Goal: Information Seeking & Learning: Find specific page/section

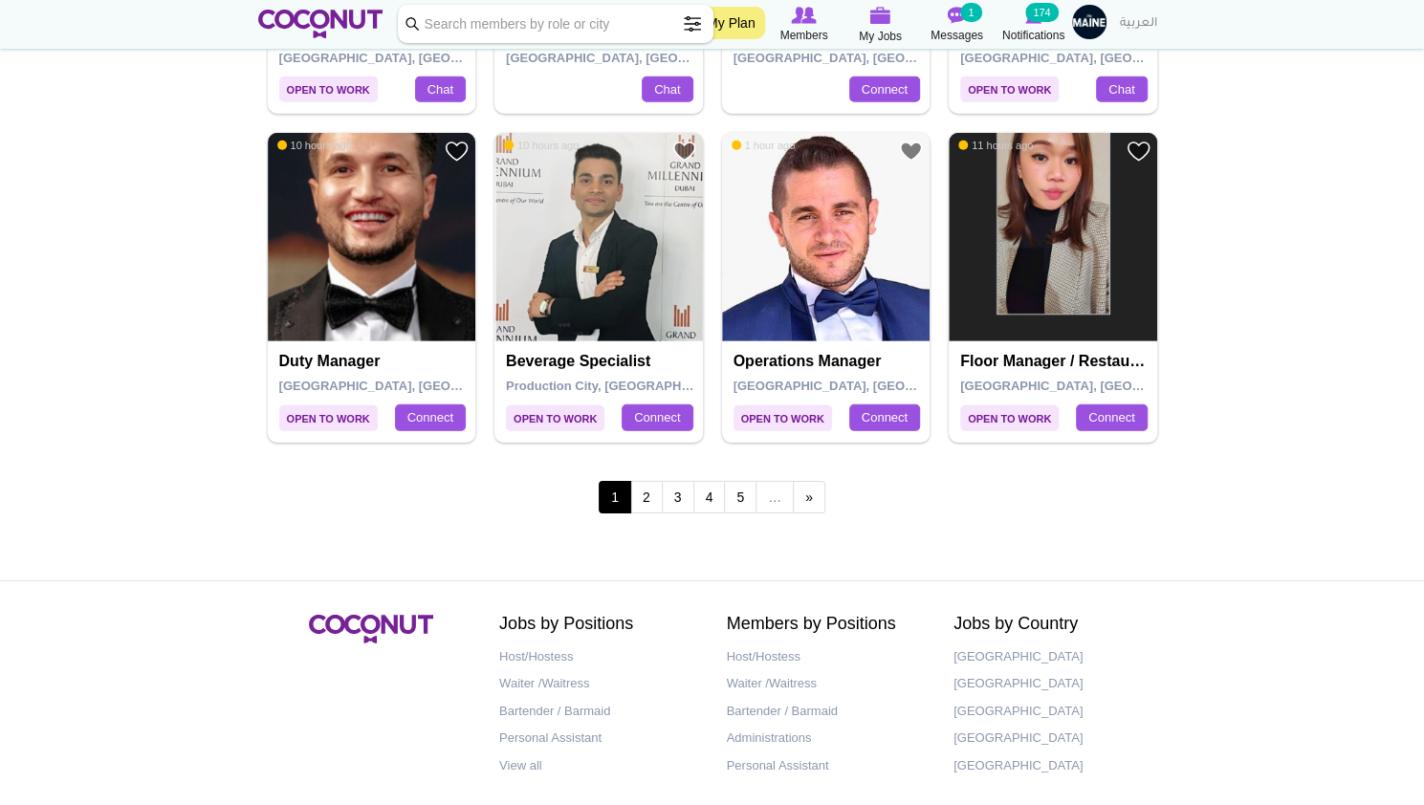
scroll to position [3282, 0]
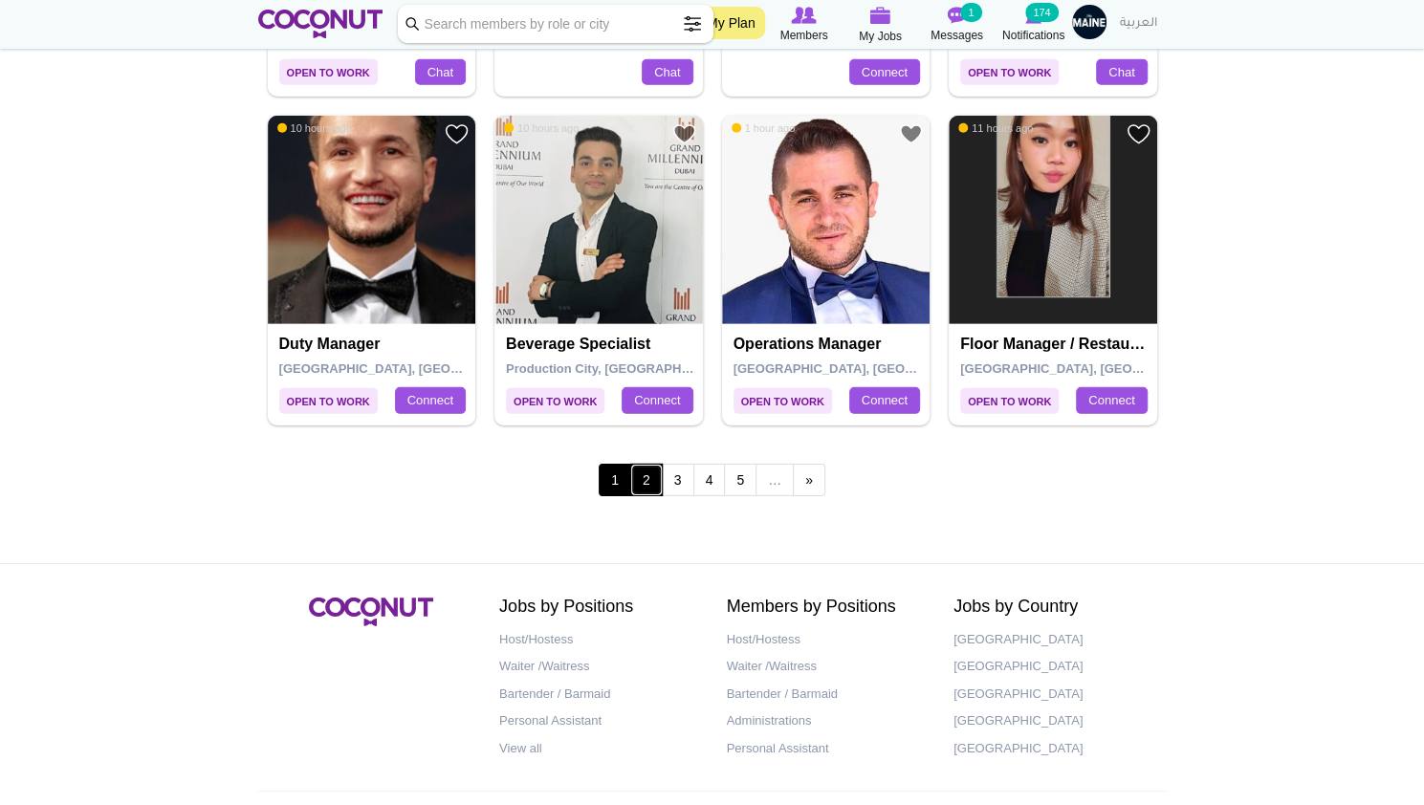
click at [646, 476] on link "2" at bounding box center [646, 480] width 33 height 33
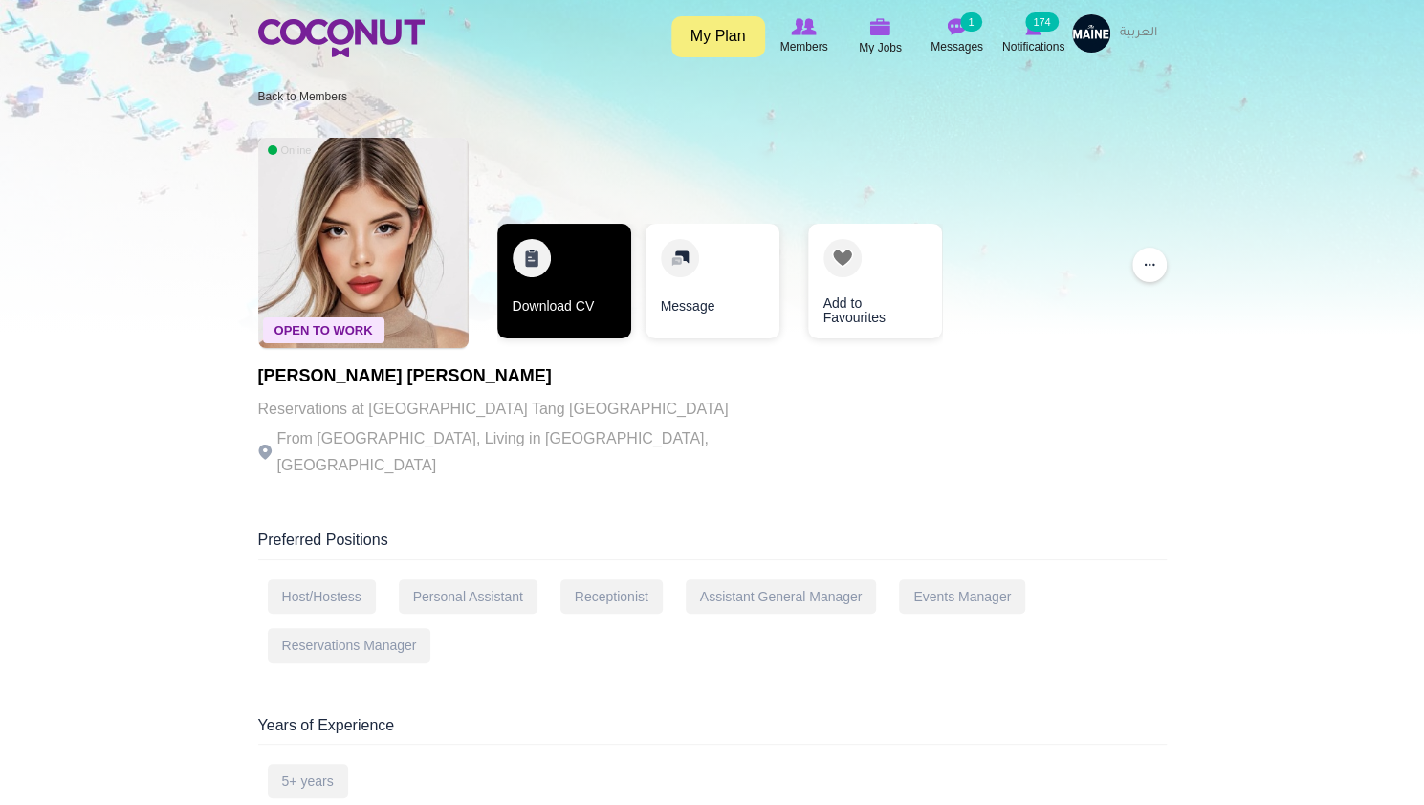
click at [558, 279] on link "Download CV" at bounding box center [564, 281] width 134 height 115
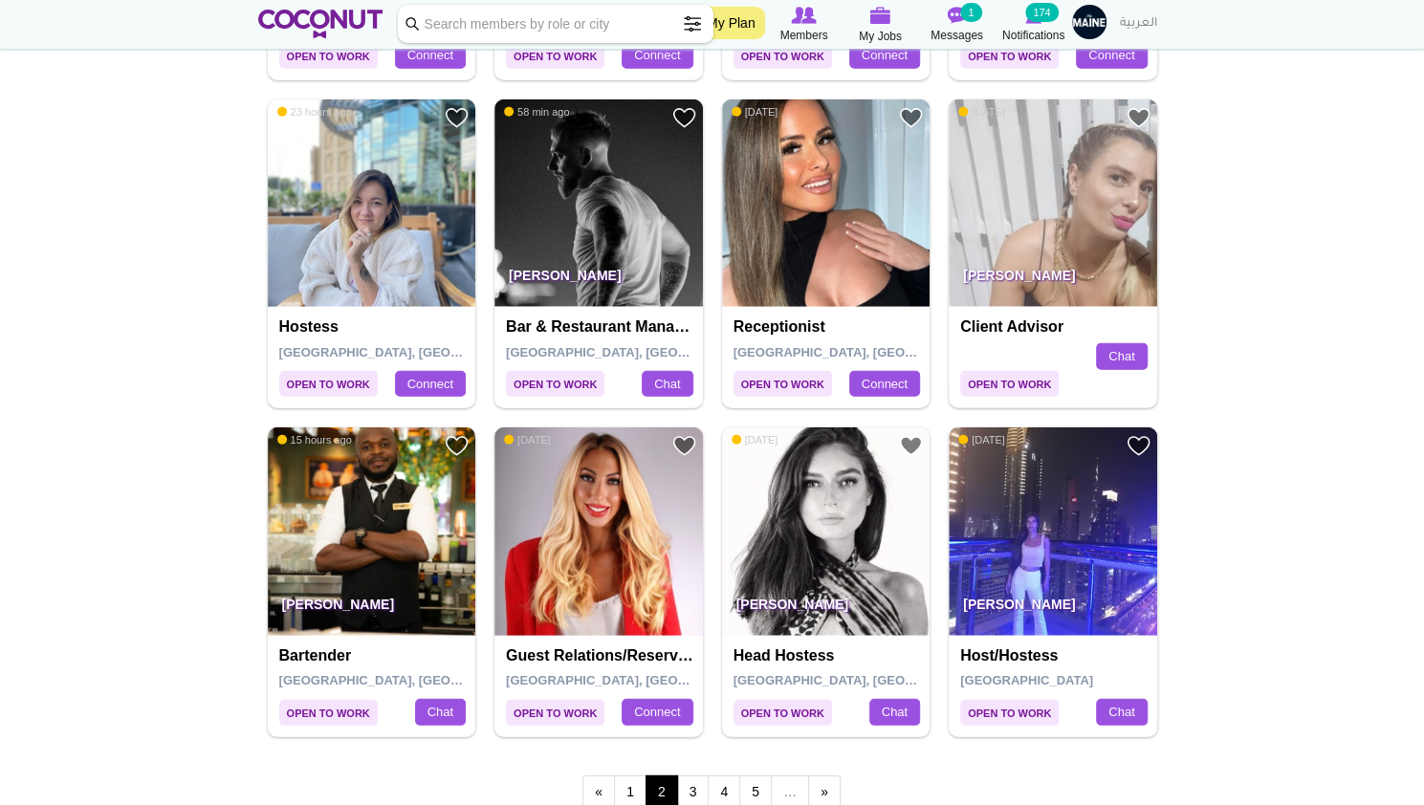
scroll to position [3148, 0]
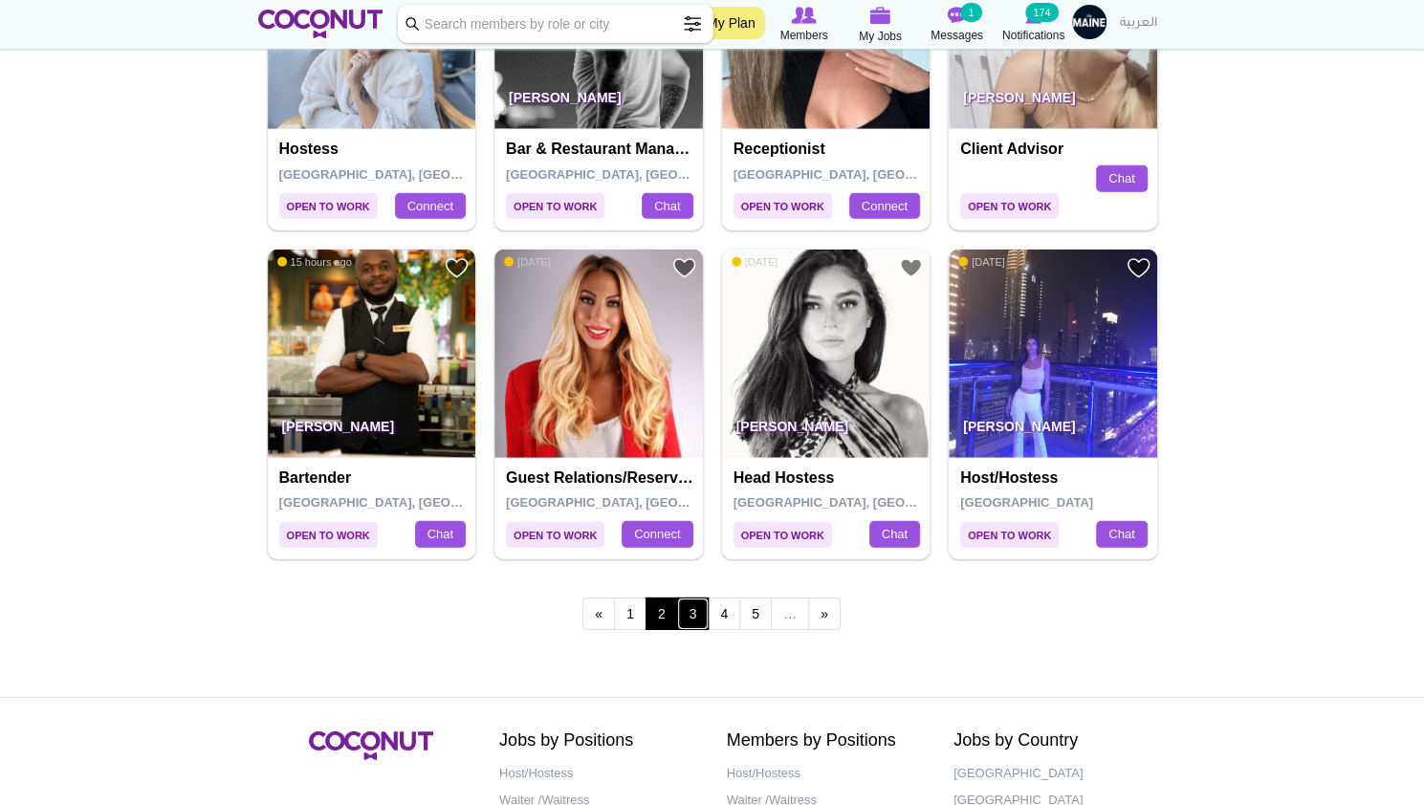
click at [692, 603] on link "3" at bounding box center [693, 614] width 33 height 33
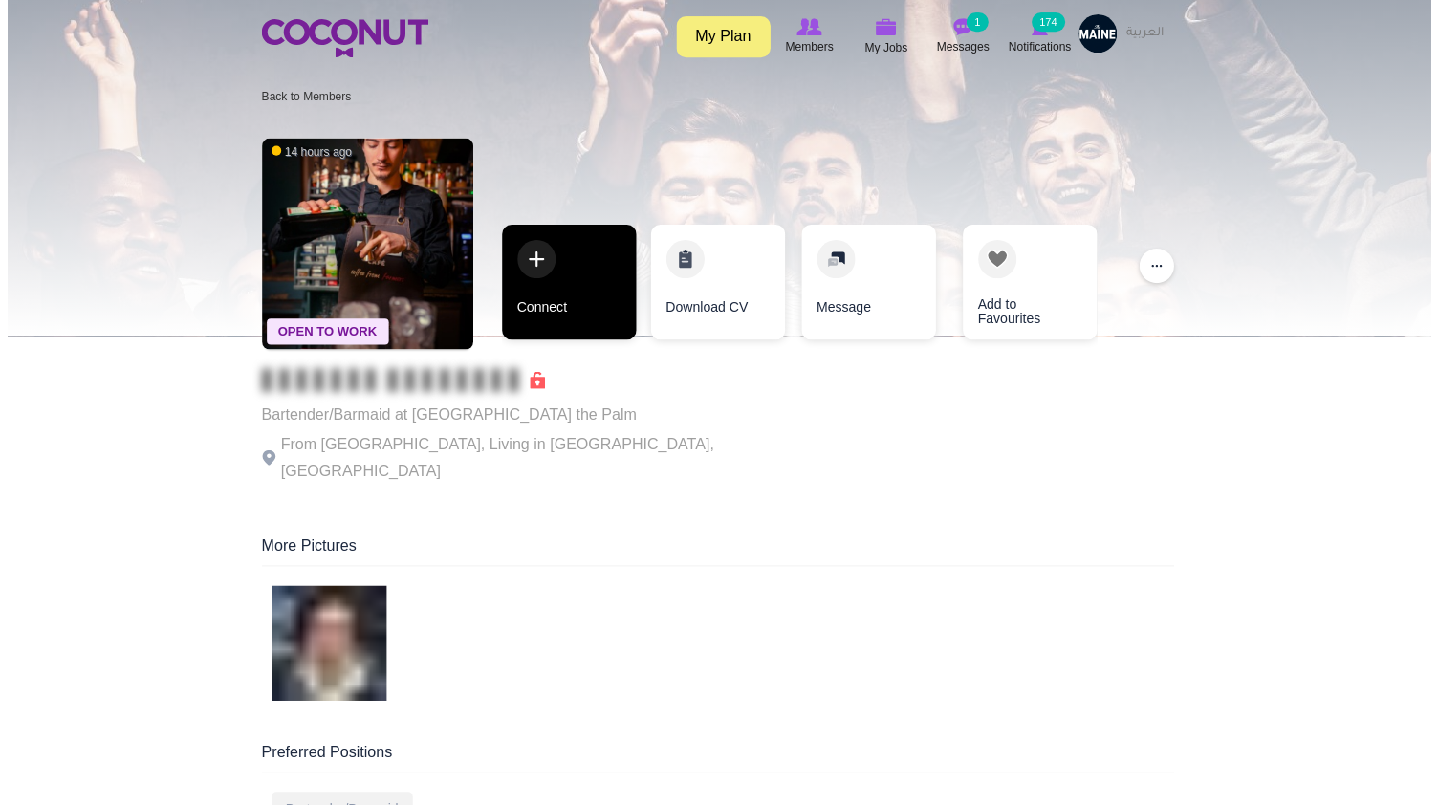
scroll to position [28, 0]
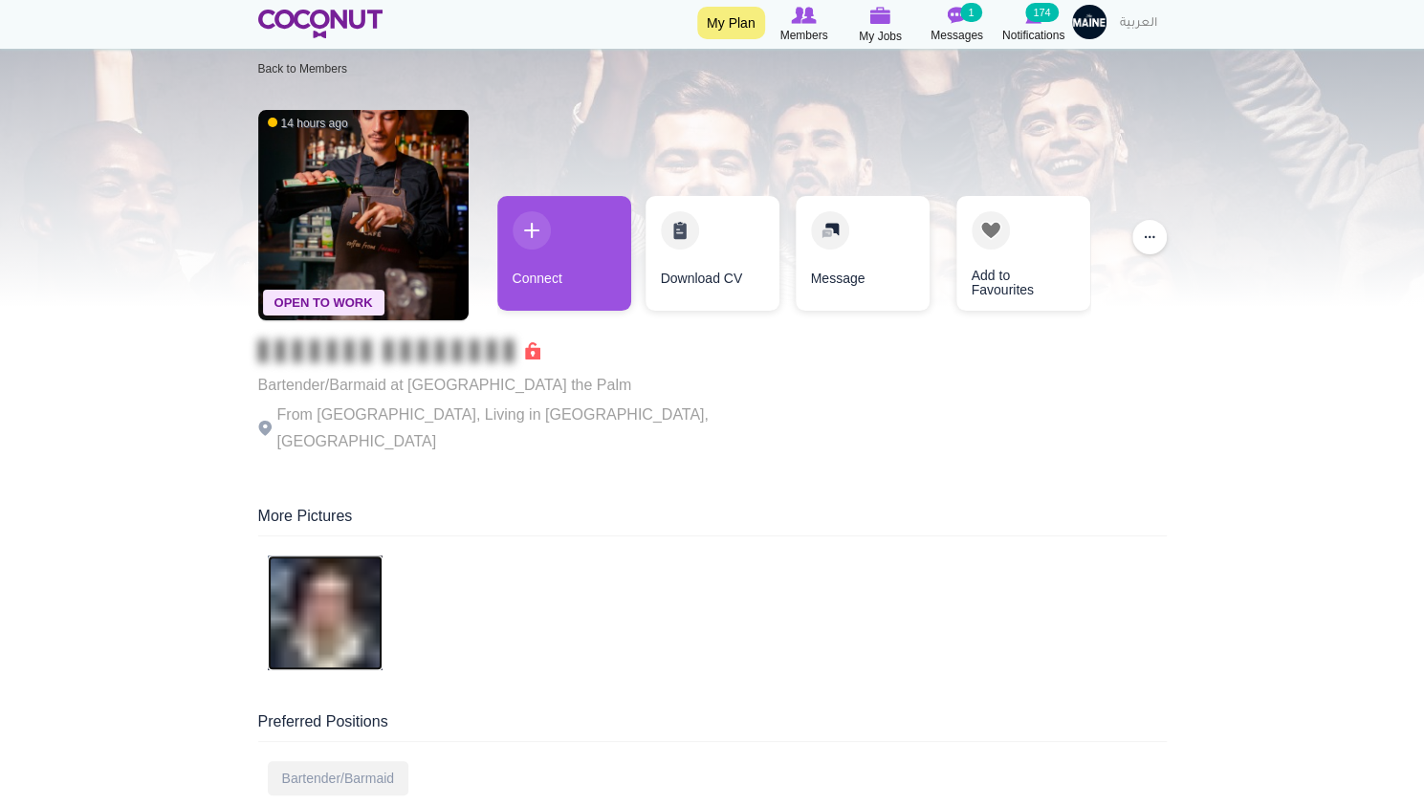
click at [326, 559] on img at bounding box center [325, 613] width 115 height 115
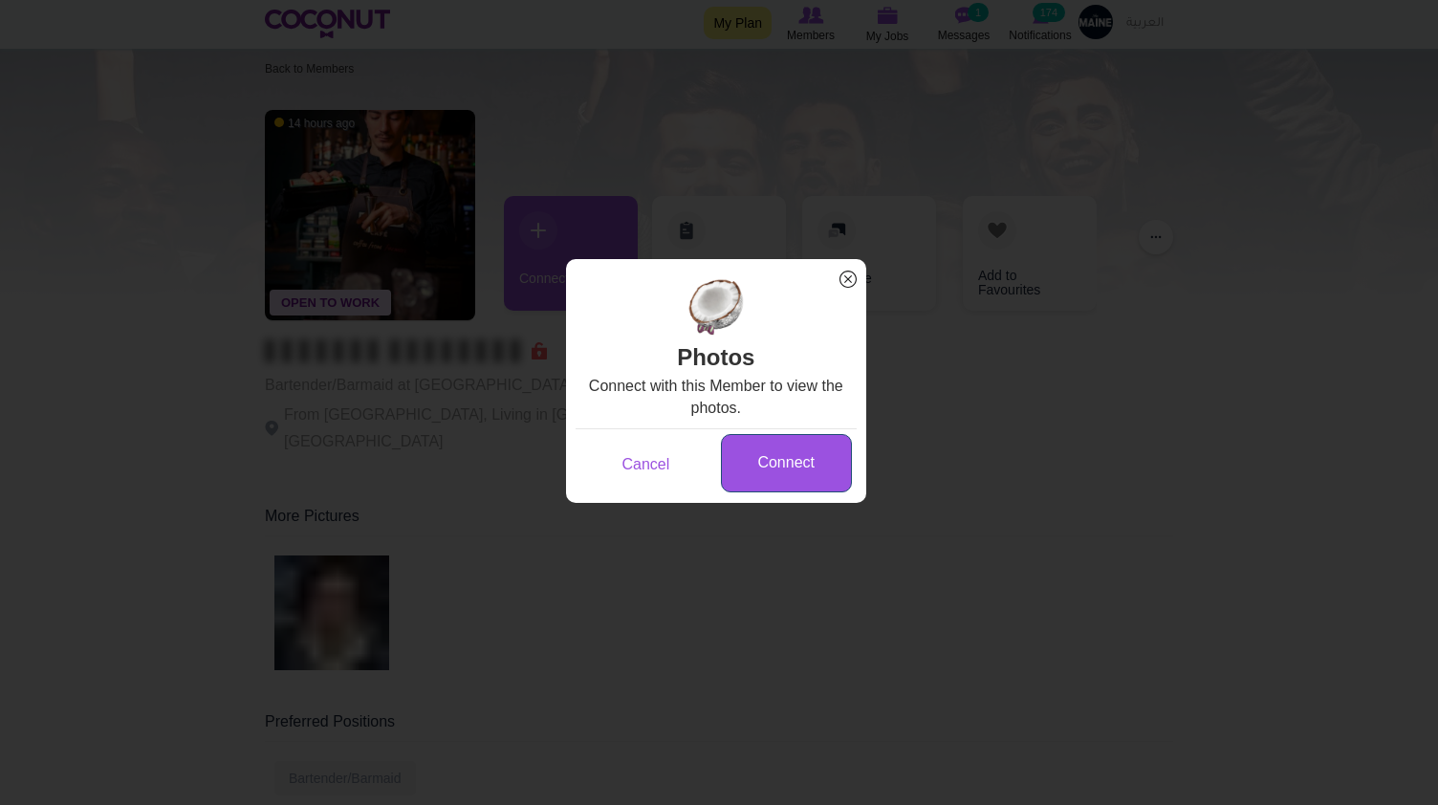
click at [761, 464] on link "Connect" at bounding box center [786, 463] width 131 height 58
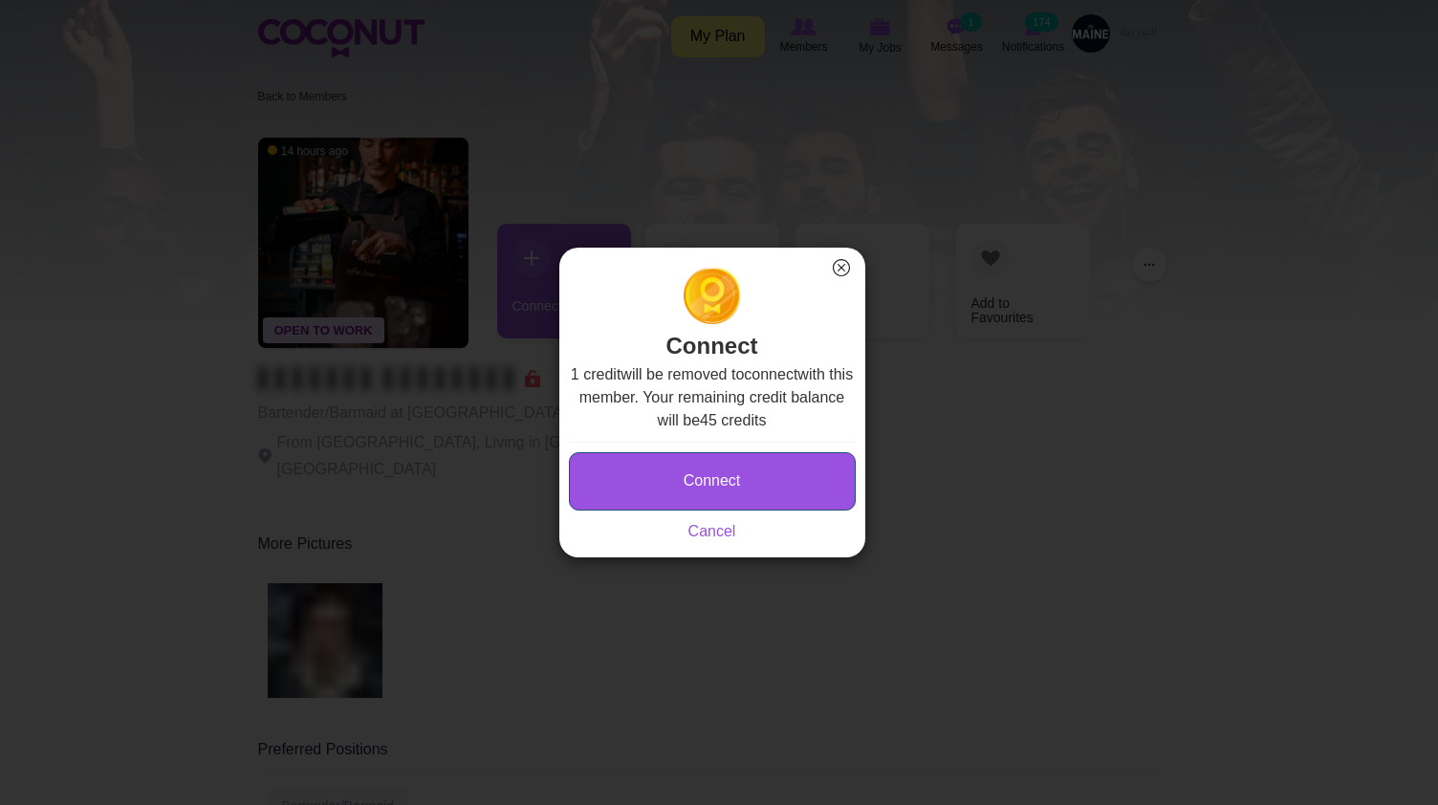
click at [717, 468] on button "Connect" at bounding box center [712, 481] width 287 height 58
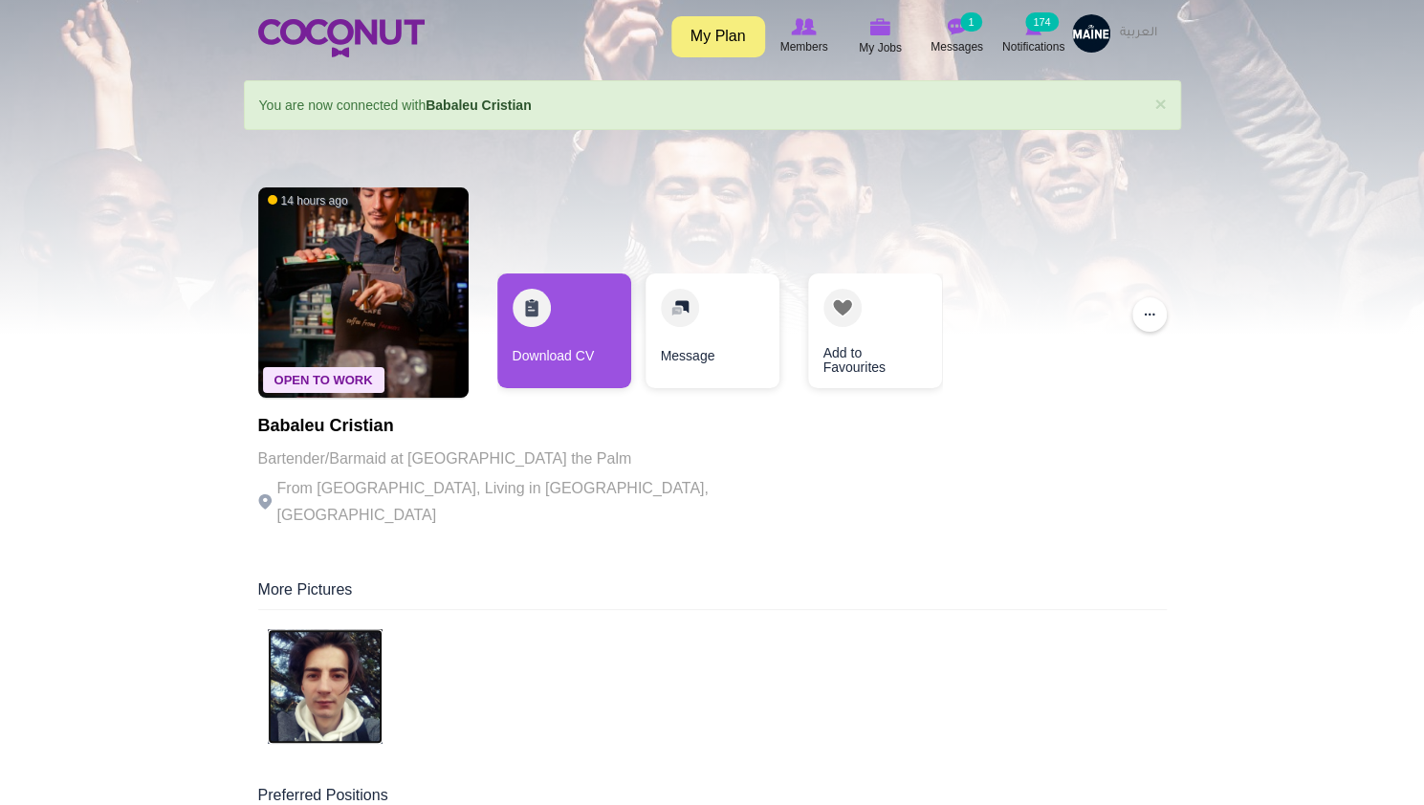
click at [339, 641] on img at bounding box center [325, 686] width 115 height 115
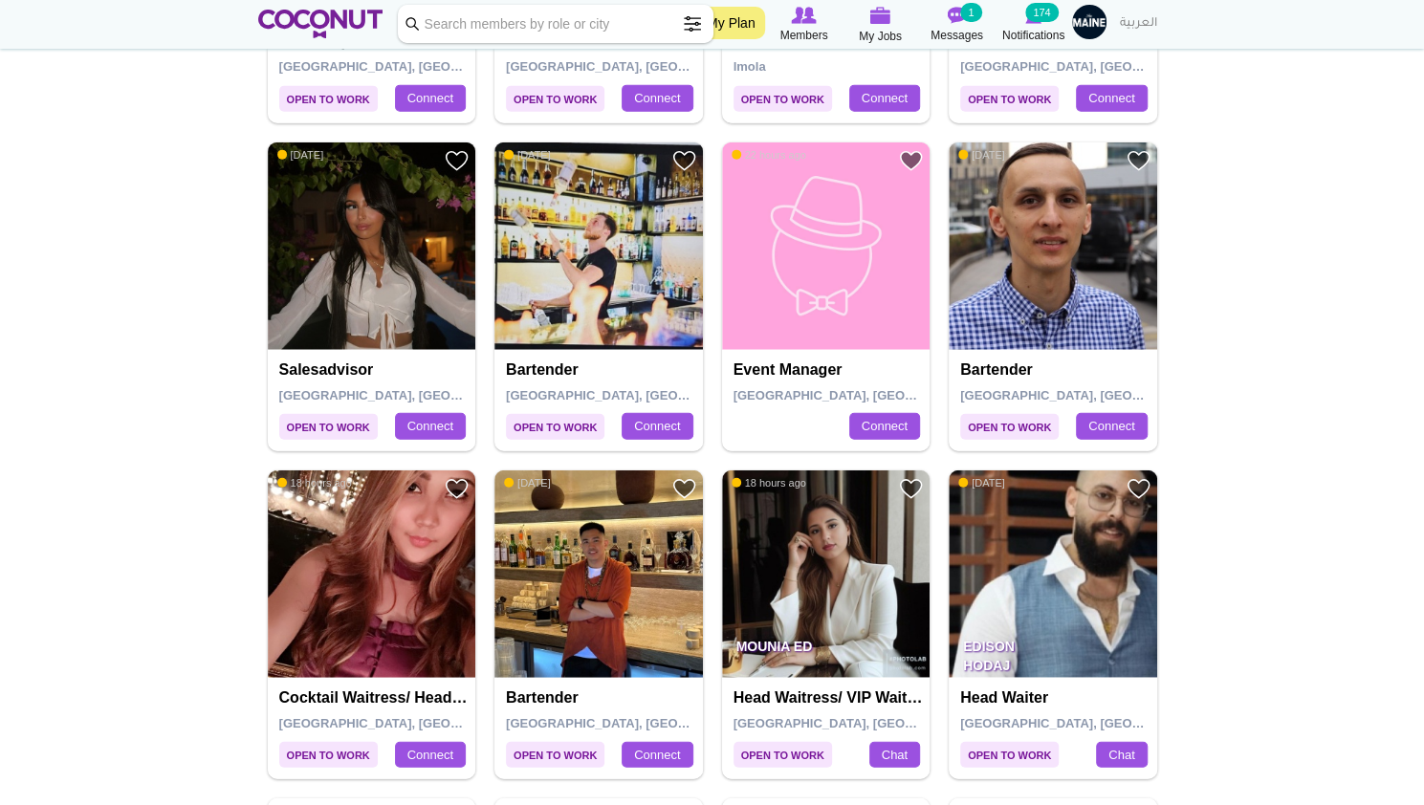
scroll to position [2601, 0]
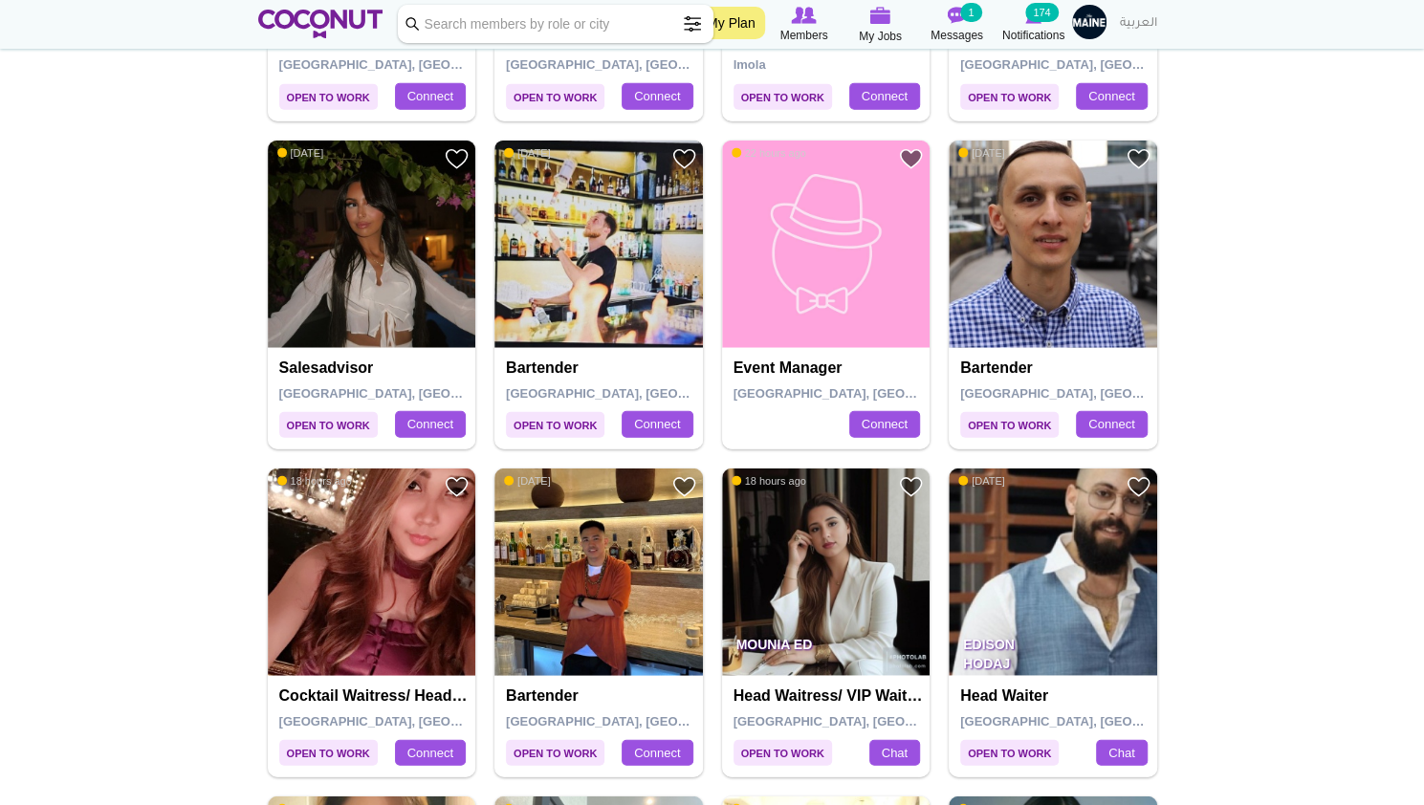
click at [573, 236] on img at bounding box center [598, 245] width 208 height 208
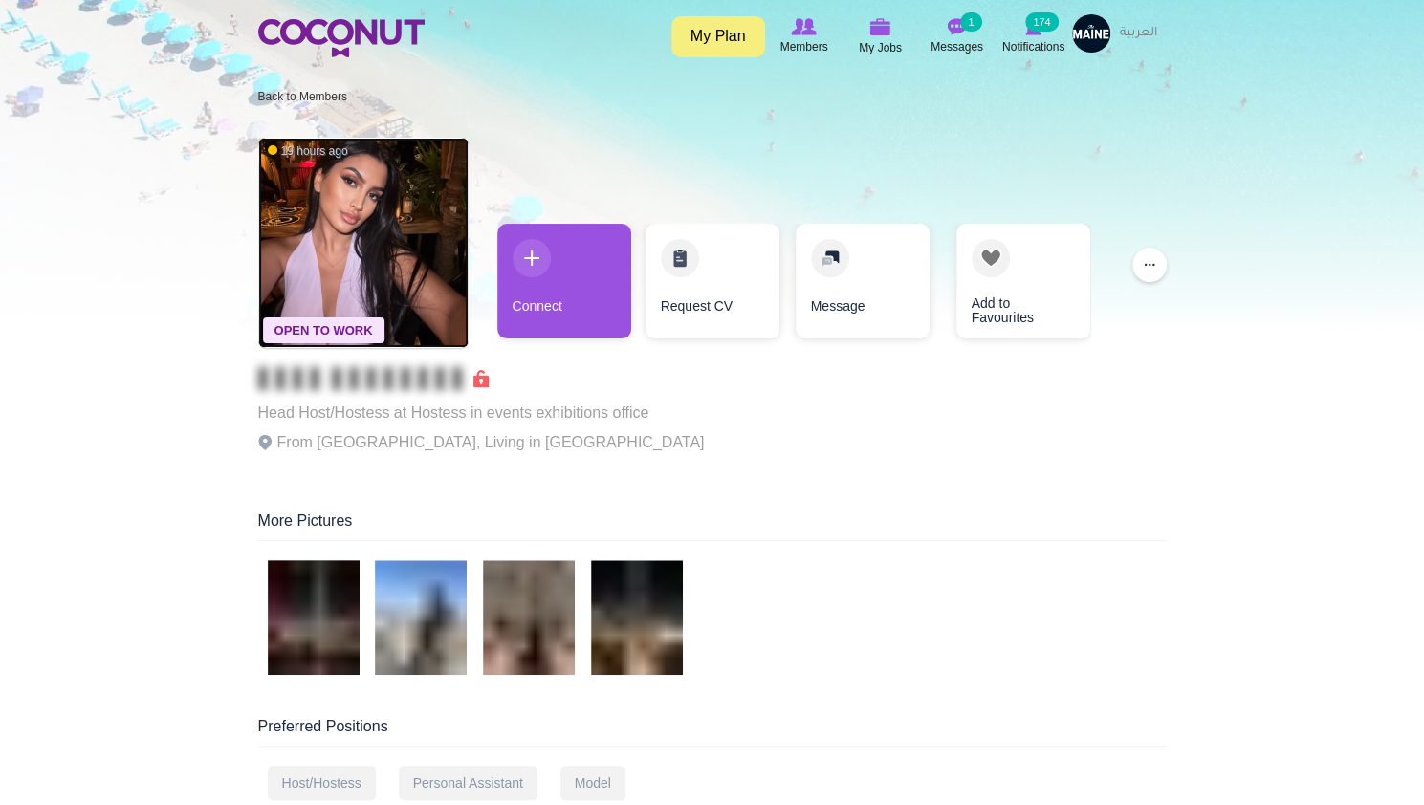
drag, startPoint x: 1430, startPoint y: 204, endPoint x: 1437, endPoint y: 33, distance: 170.4
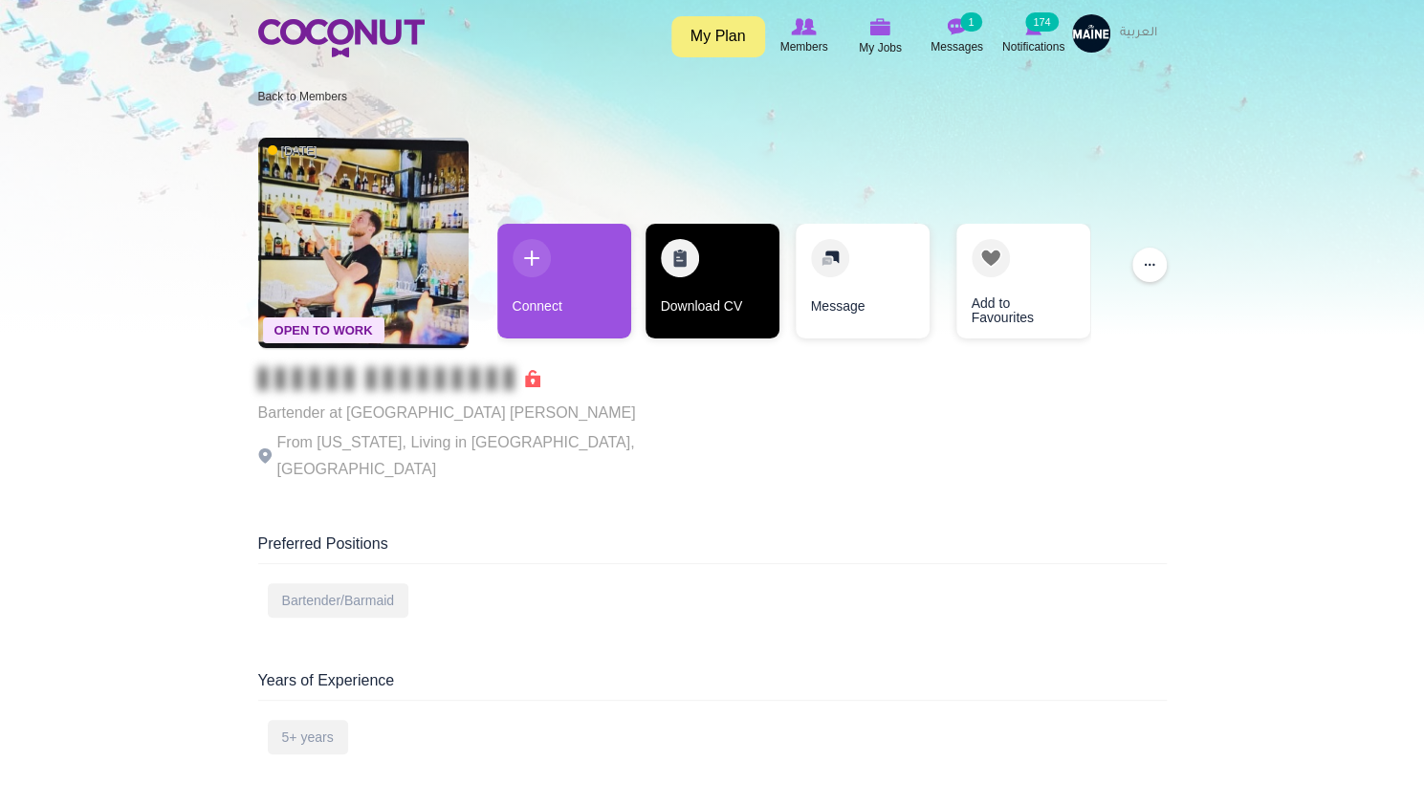
click at [699, 312] on link "Download CV" at bounding box center [712, 281] width 134 height 115
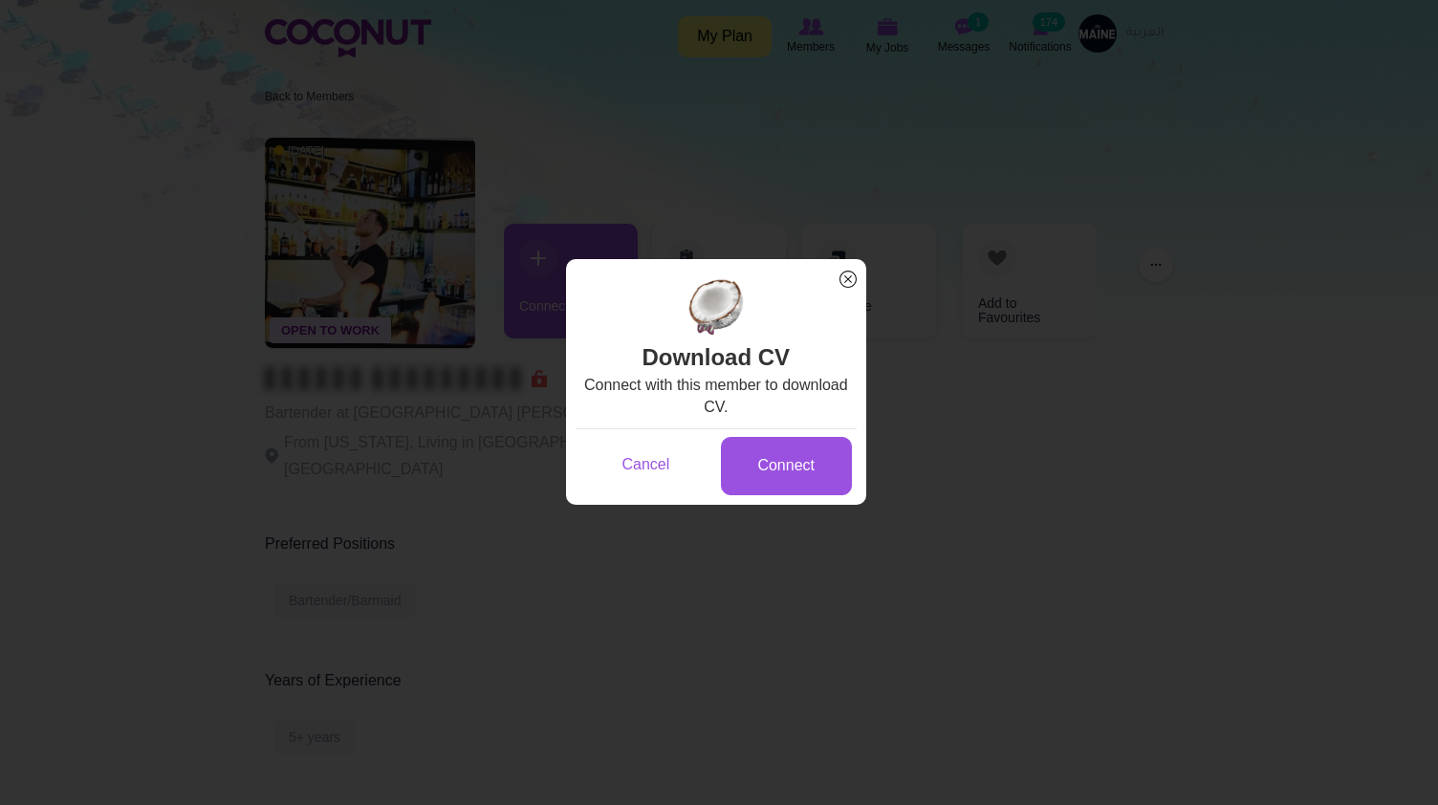
click at [788, 500] on div "Download CV Connect with this member to download CV. Cancel Connect" at bounding box center [716, 391] width 300 height 227
click at [804, 485] on link "Connect" at bounding box center [786, 466] width 131 height 58
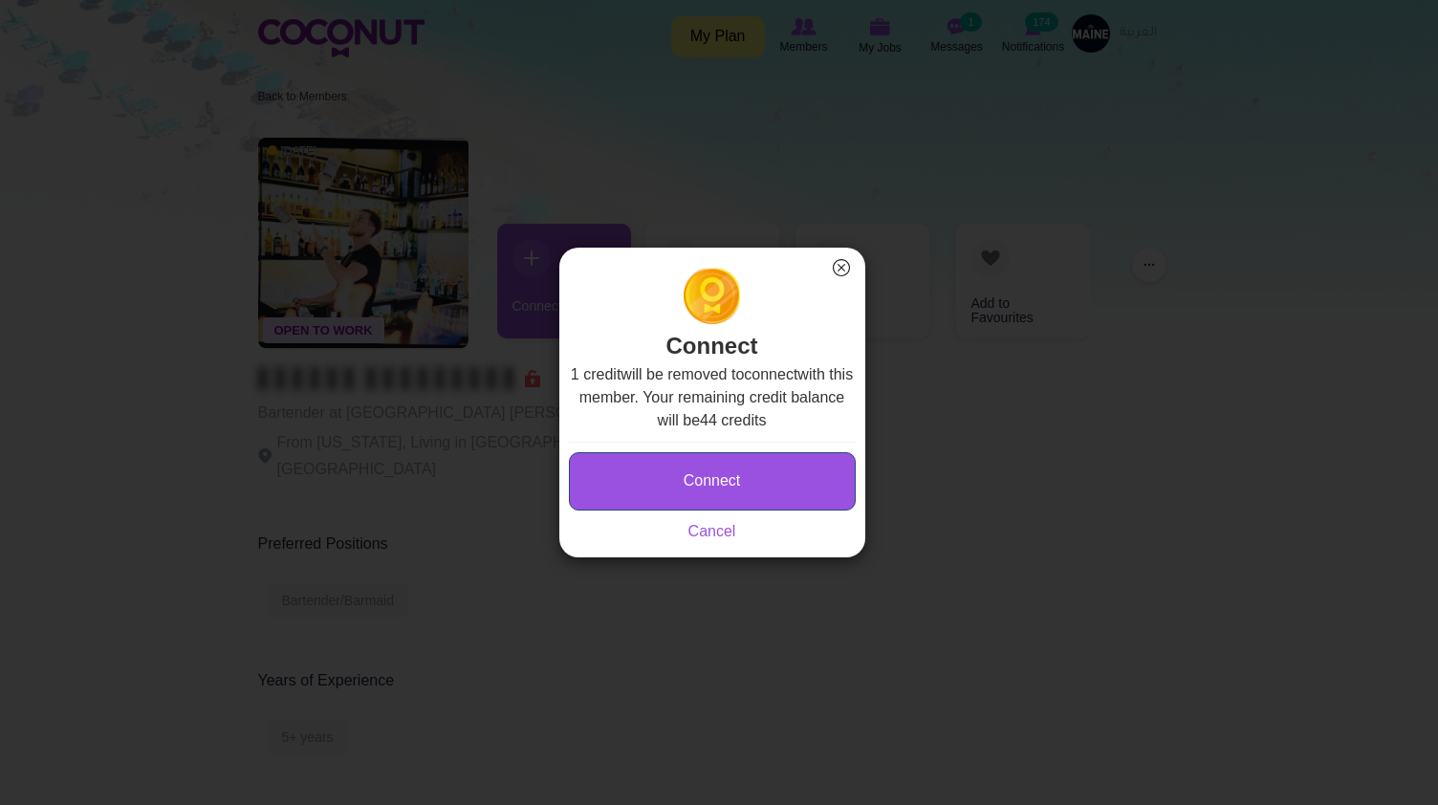
click at [733, 477] on button "Connect" at bounding box center [712, 481] width 287 height 58
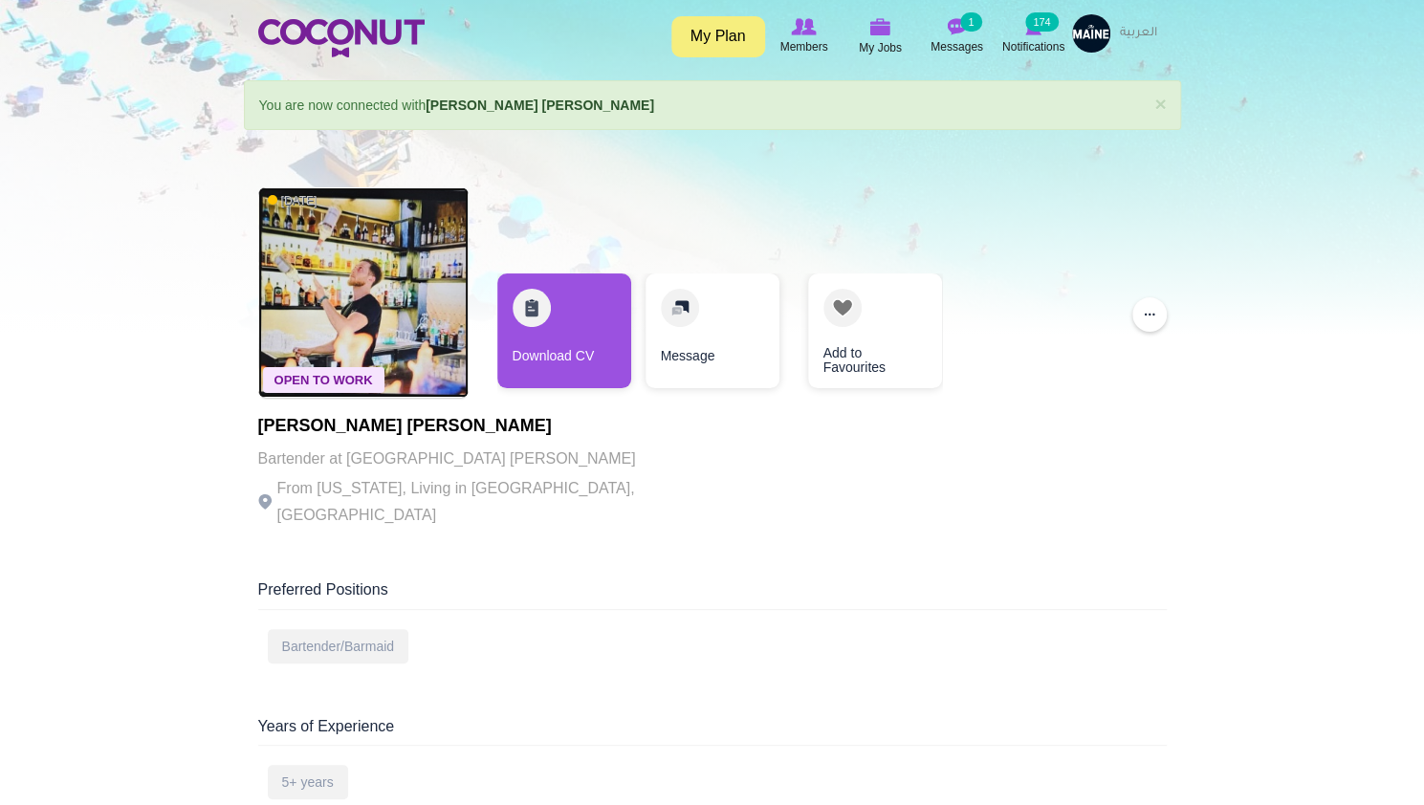
click at [373, 317] on img at bounding box center [363, 292] width 210 height 210
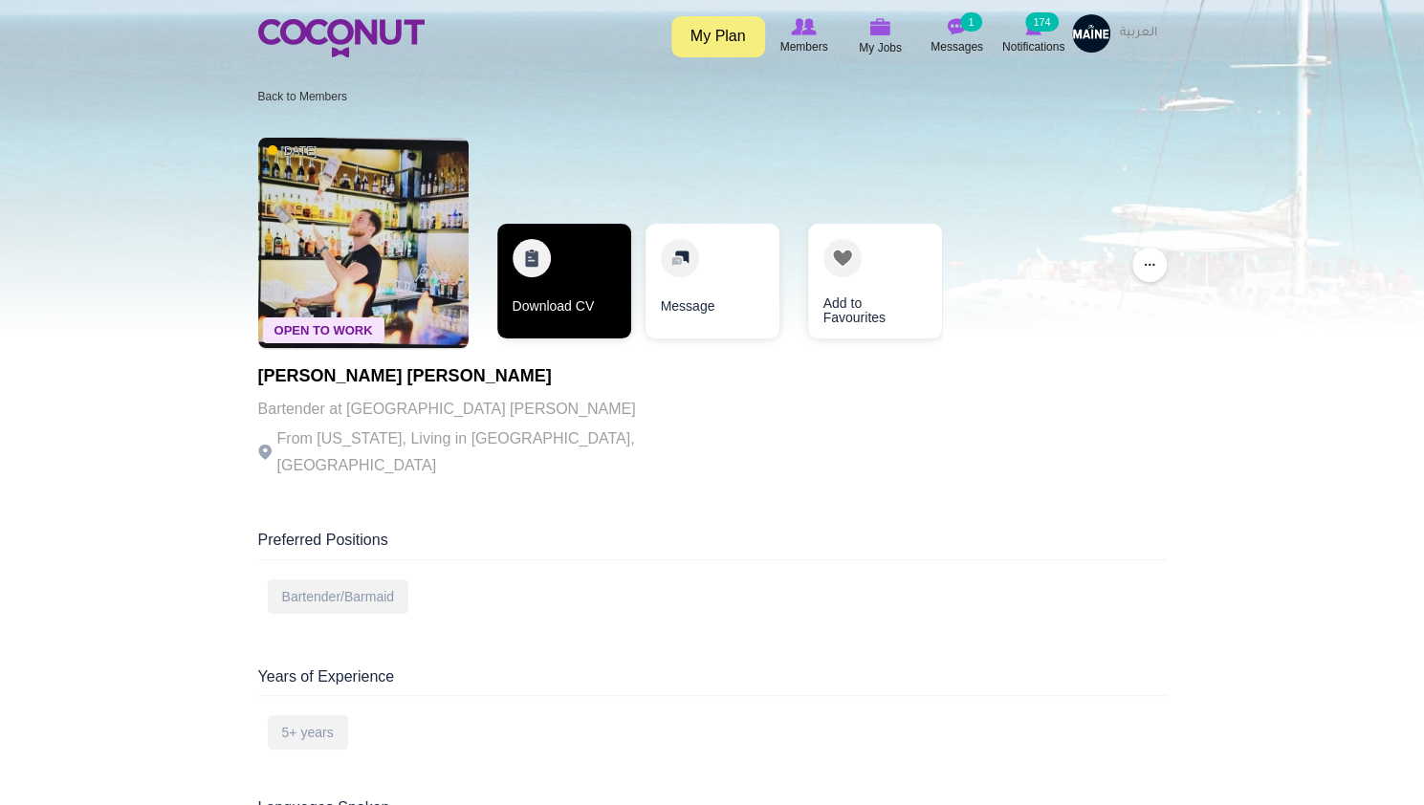
click at [564, 267] on link "Download CV" at bounding box center [564, 281] width 134 height 115
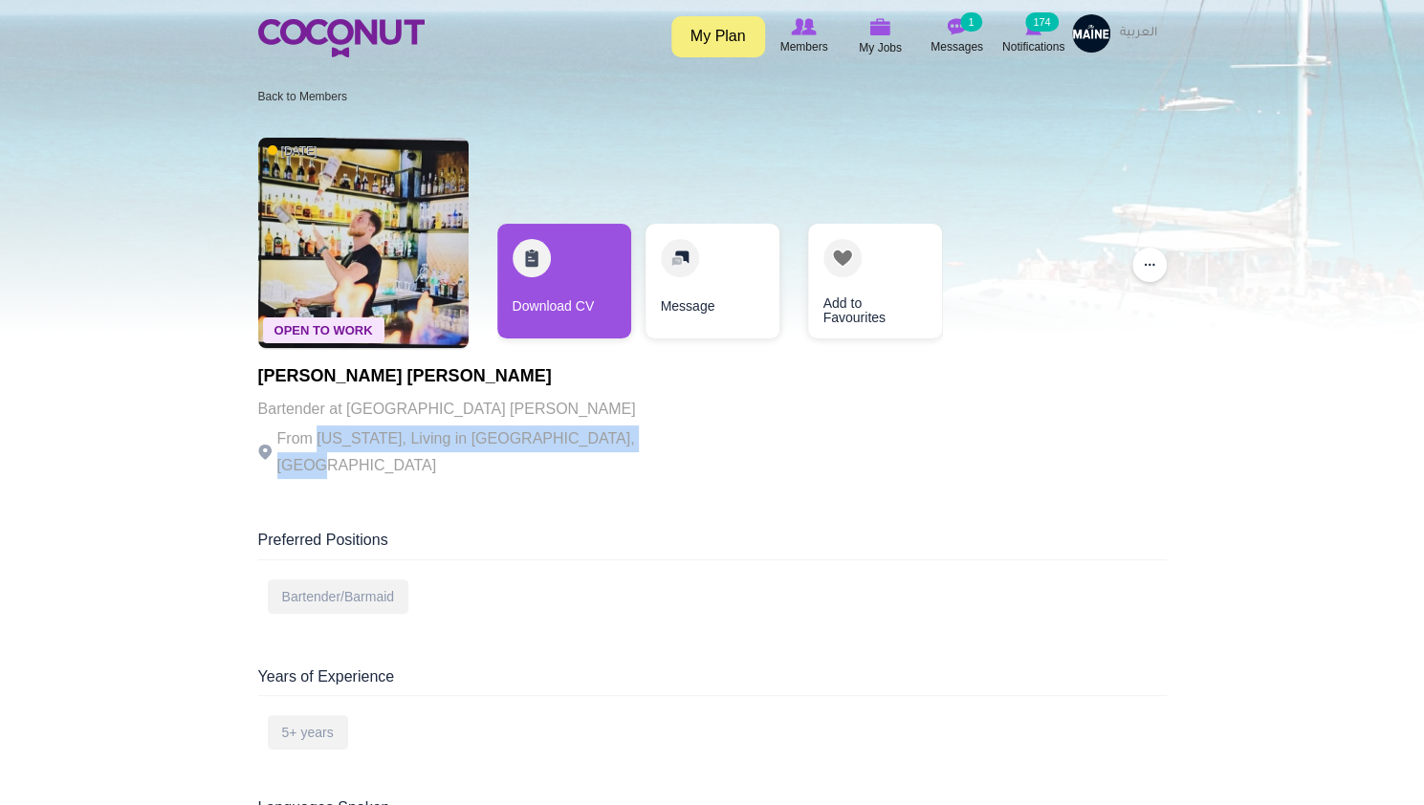
drag, startPoint x: 321, startPoint y: 438, endPoint x: 635, endPoint y: 447, distance: 313.8
click at [635, 447] on div "Open To Work 1 day ago Giorgi Tsereteli Bartender at Dubai blume From Georgia, …" at bounding box center [712, 309] width 908 height 363
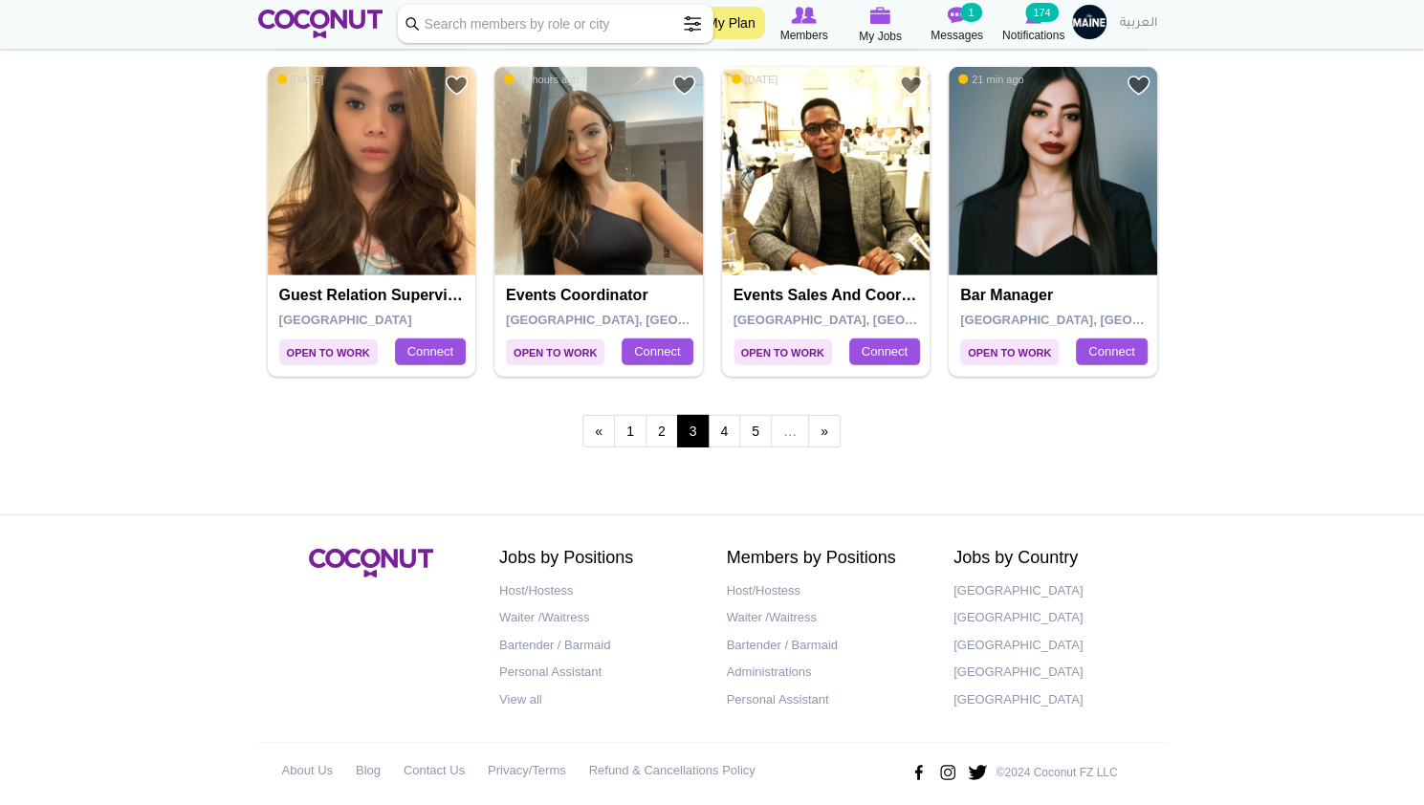
scroll to position [3340, 0]
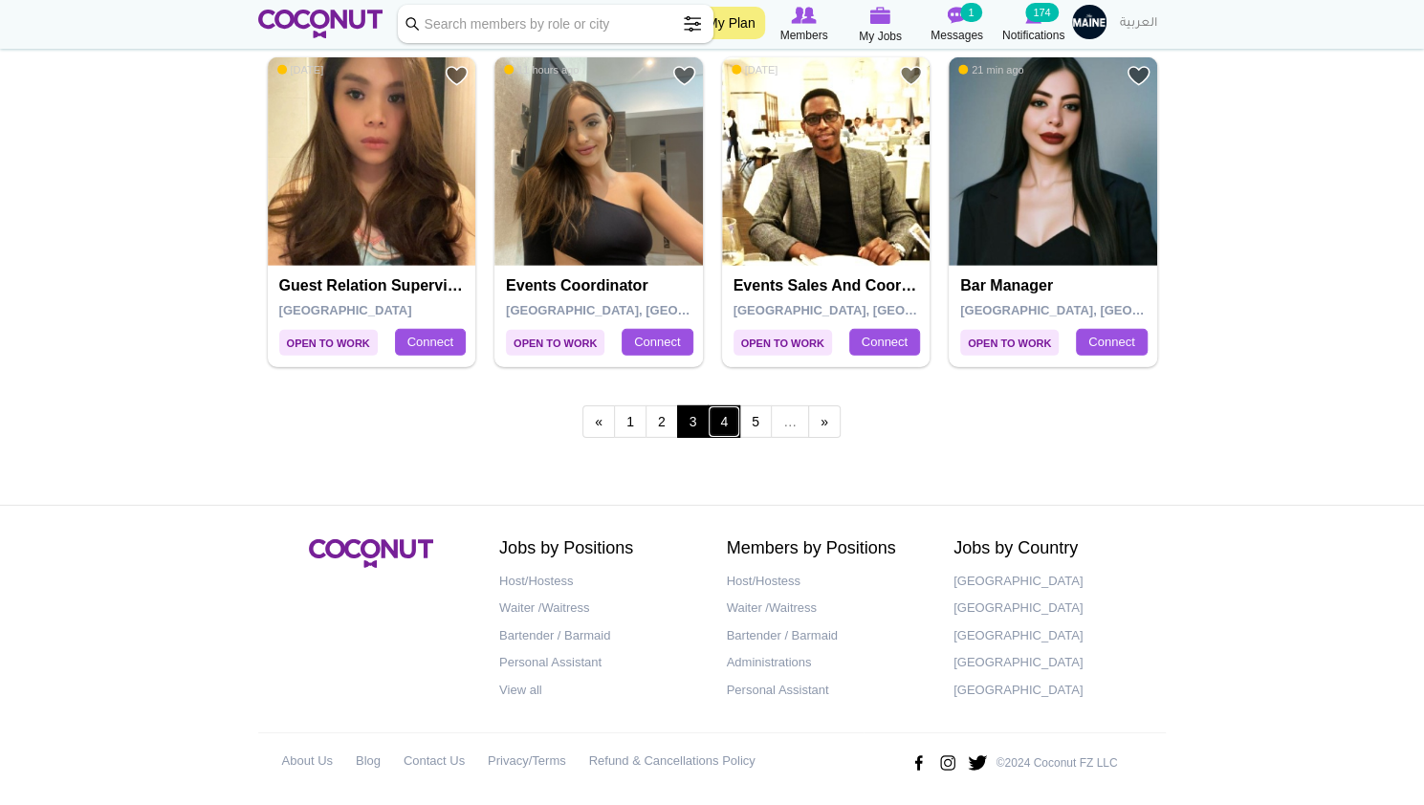
click at [729, 409] on link "4" at bounding box center [724, 421] width 33 height 33
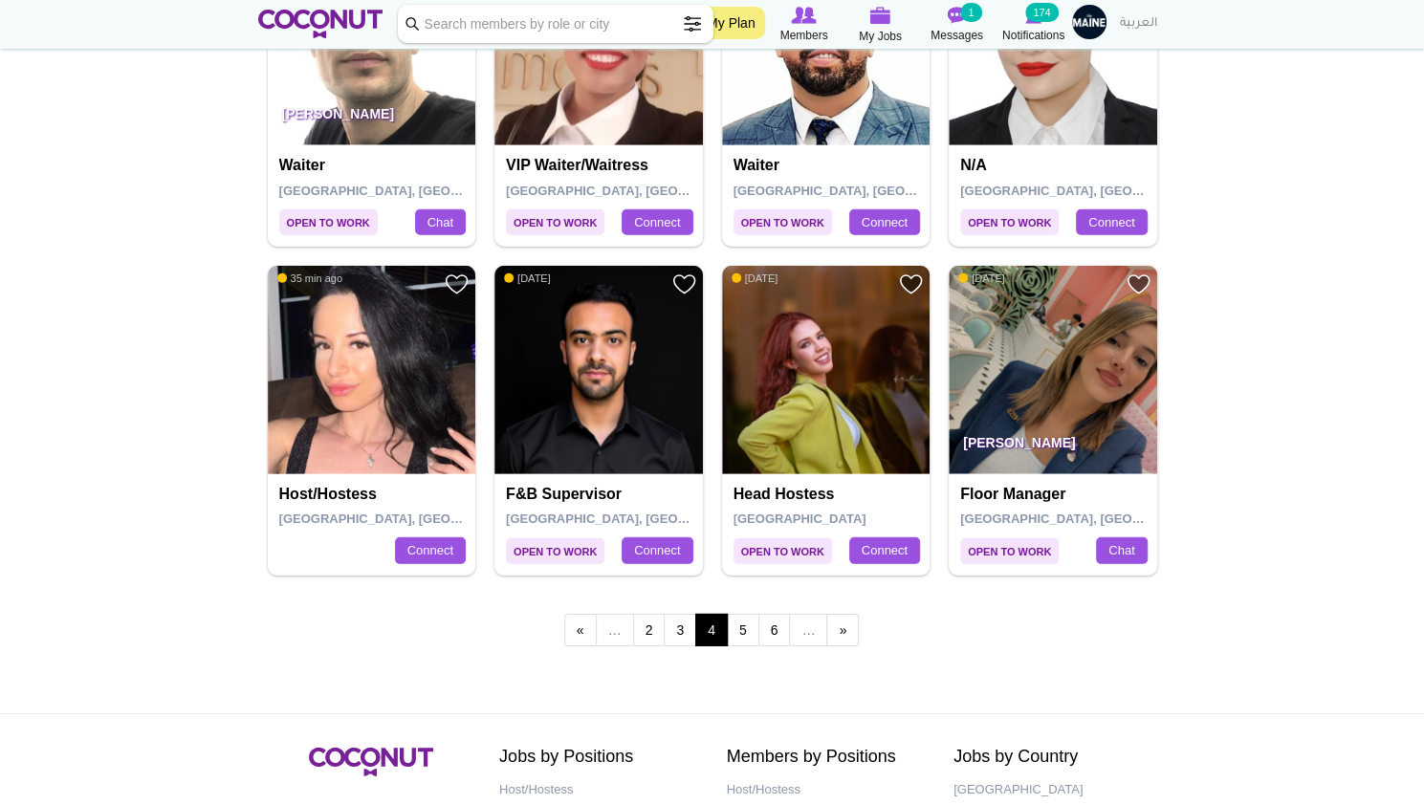
scroll to position [3136, 0]
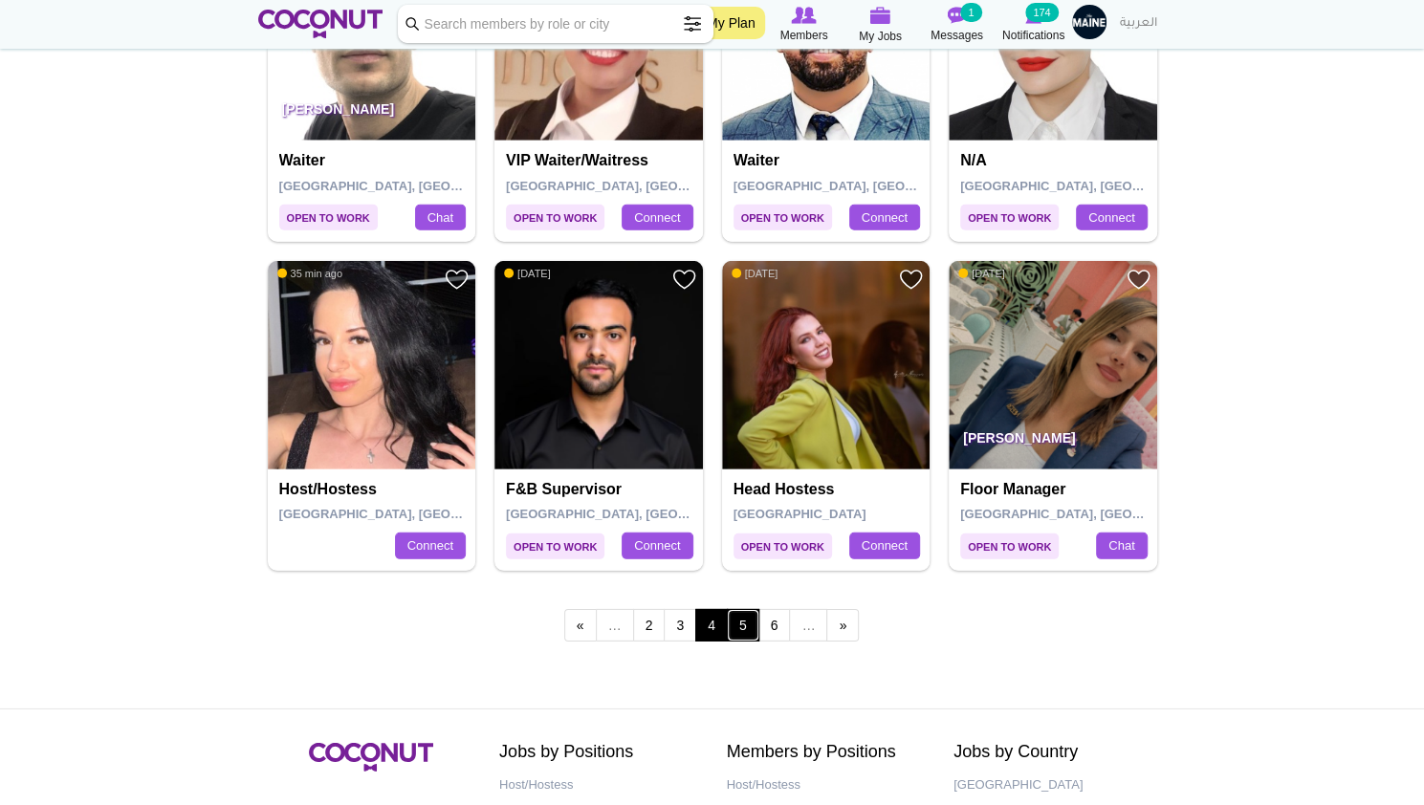
click at [738, 613] on link "5" at bounding box center [743, 625] width 33 height 33
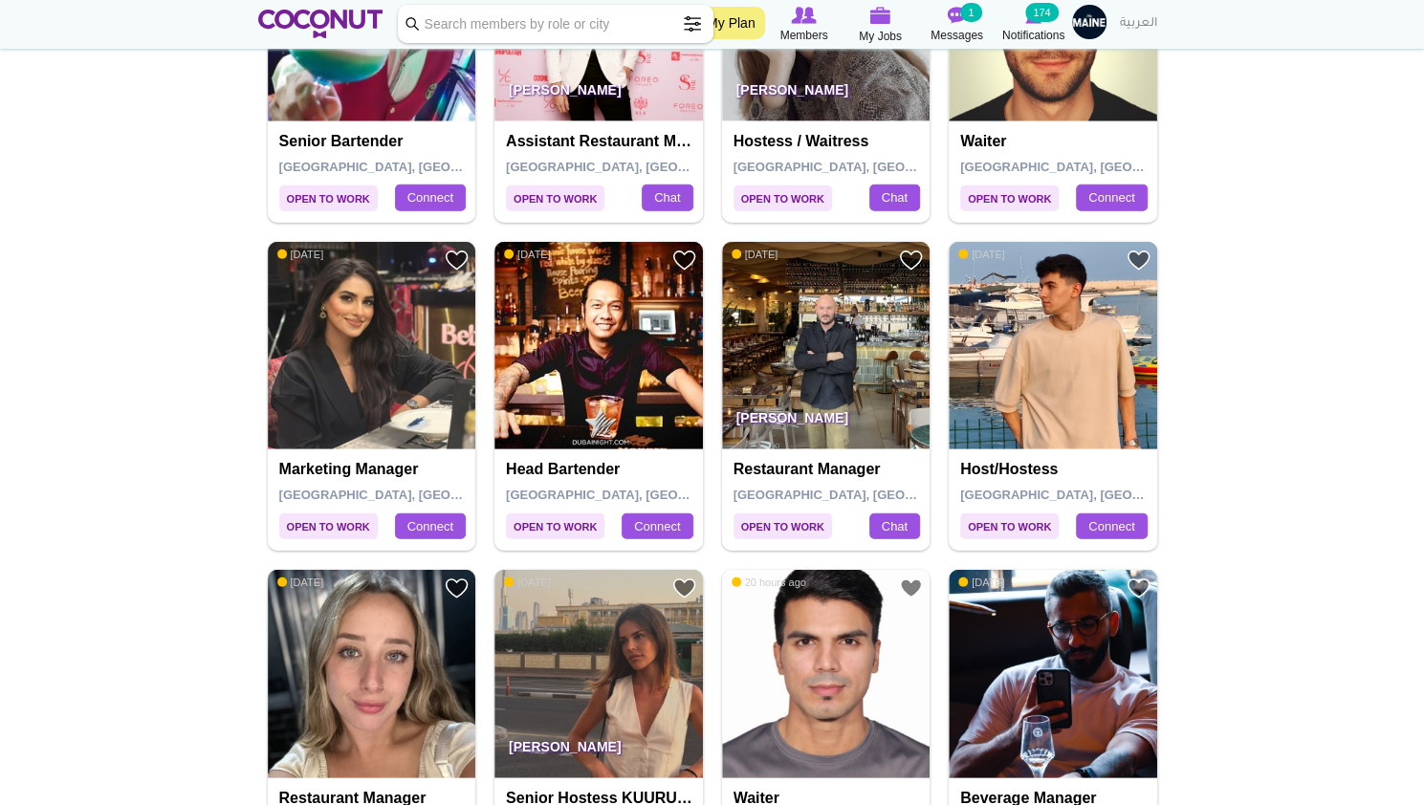
scroll to position [3029, 0]
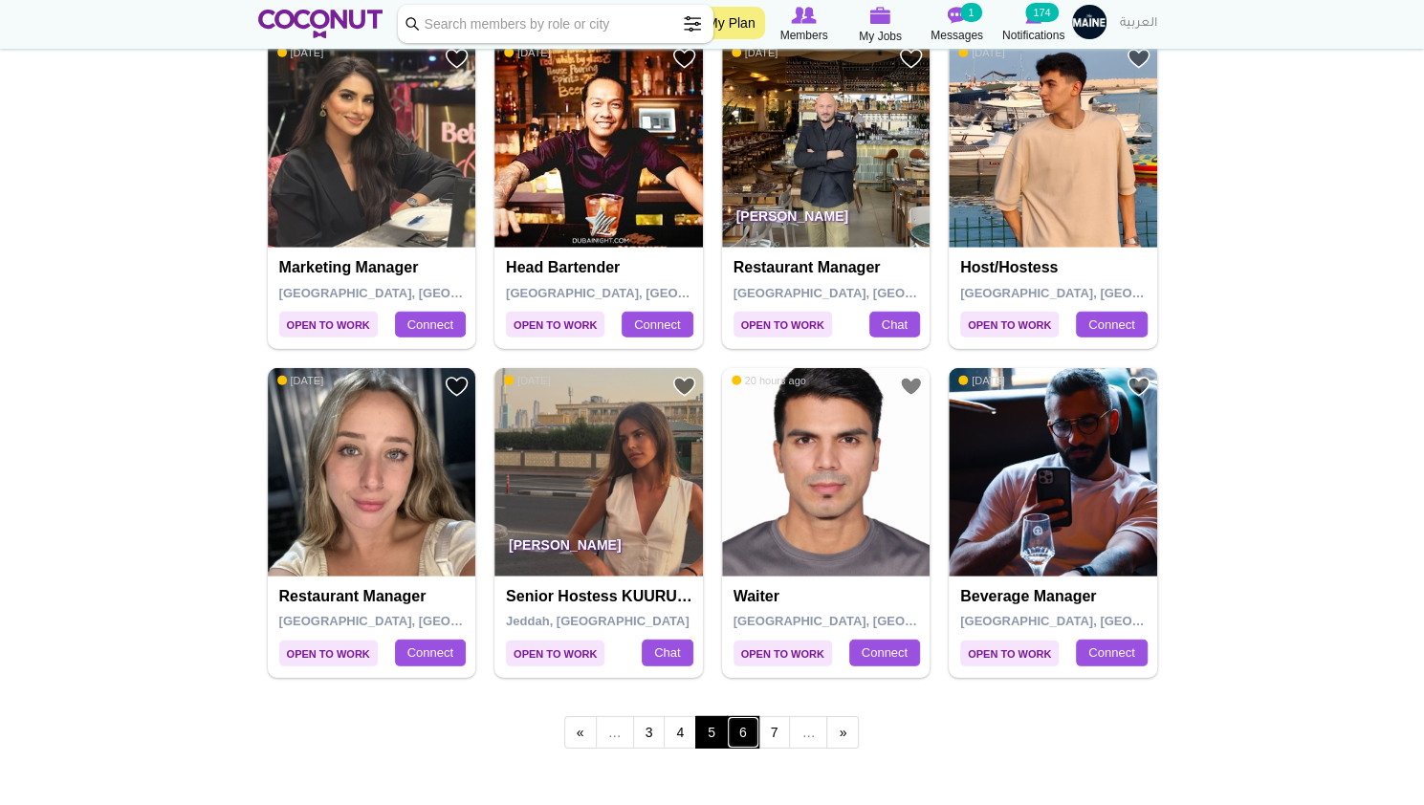
click at [744, 726] on link "6" at bounding box center [743, 732] width 33 height 33
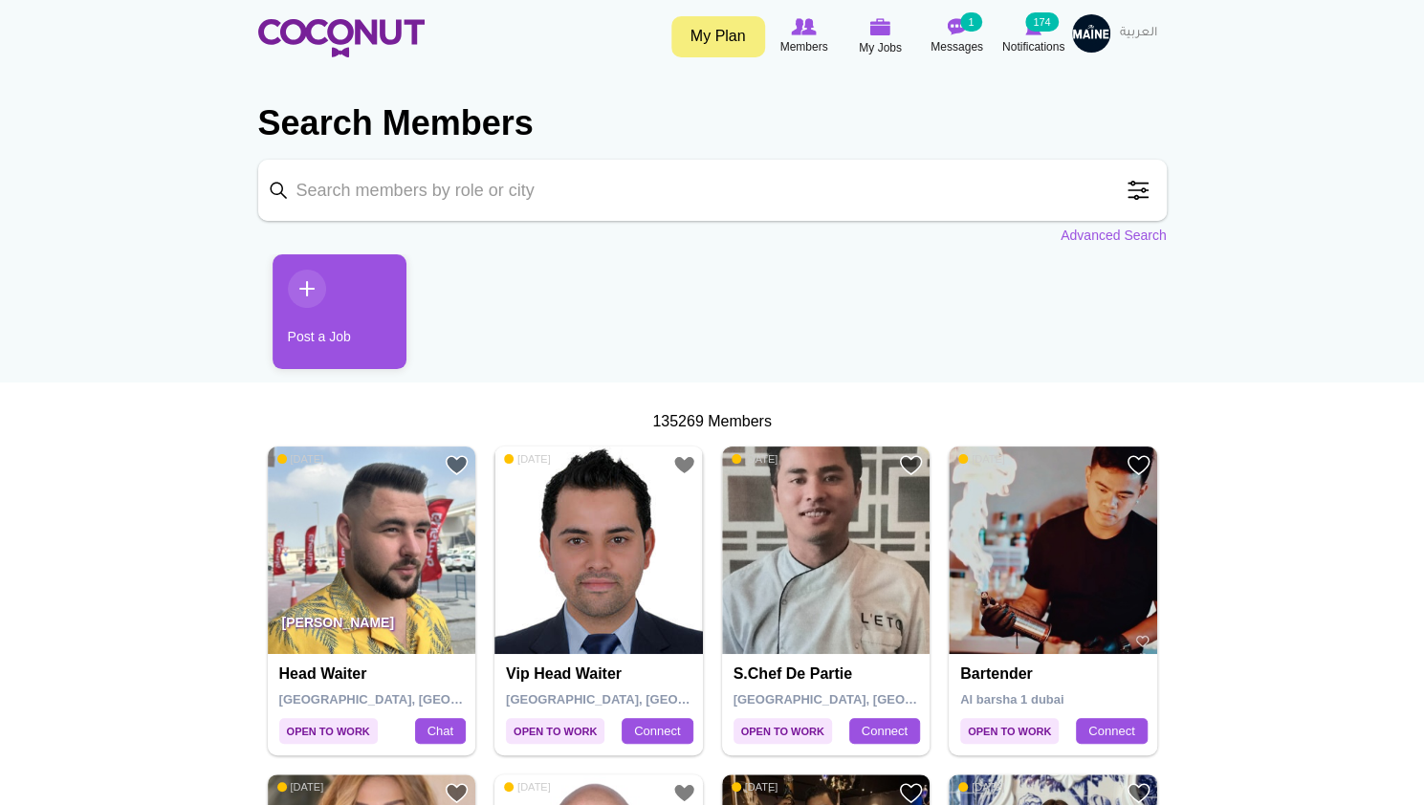
click at [671, 208] on input "Keyword" at bounding box center [712, 190] width 908 height 61
click at [1137, 191] on span at bounding box center [1138, 190] width 38 height 38
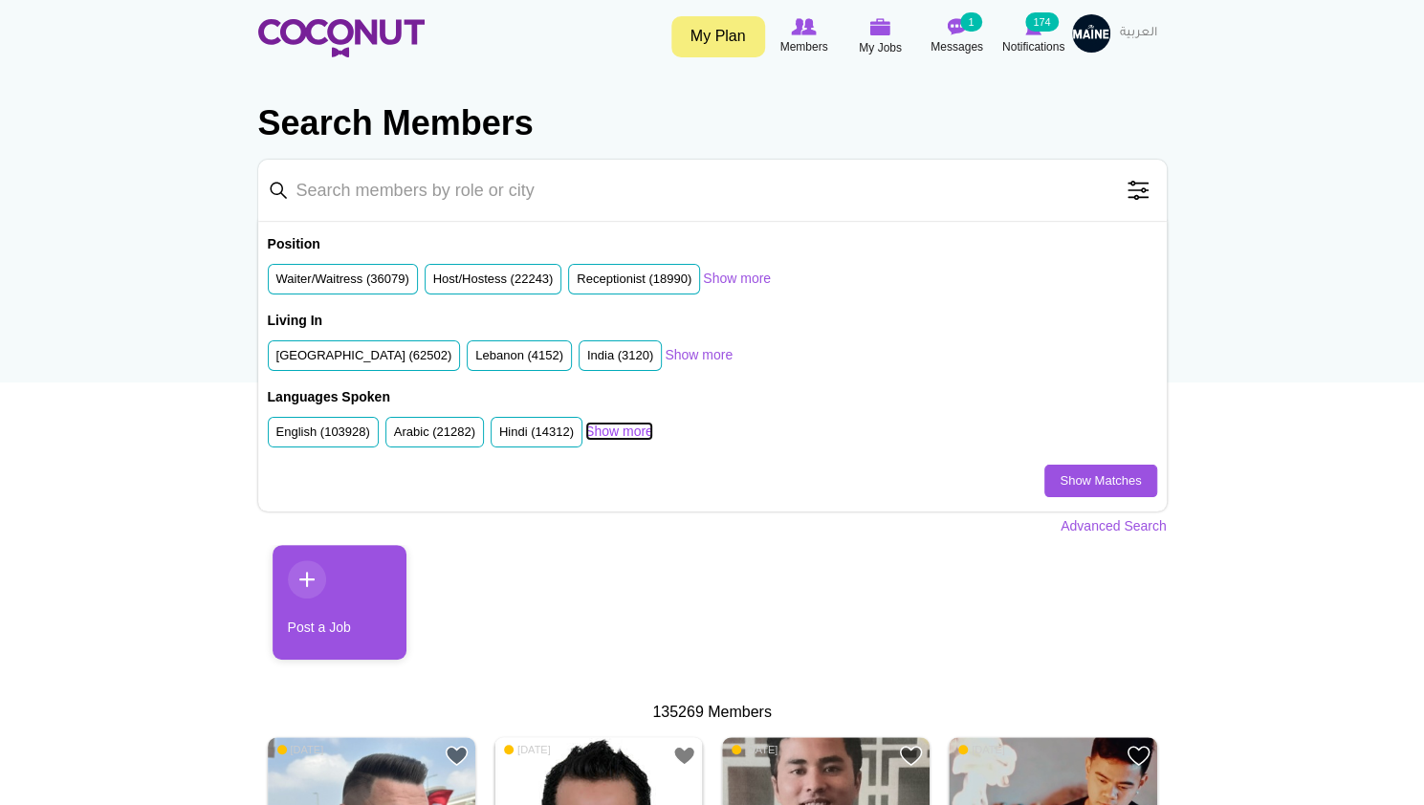
click at [615, 423] on link "Show more" at bounding box center [619, 431] width 68 height 19
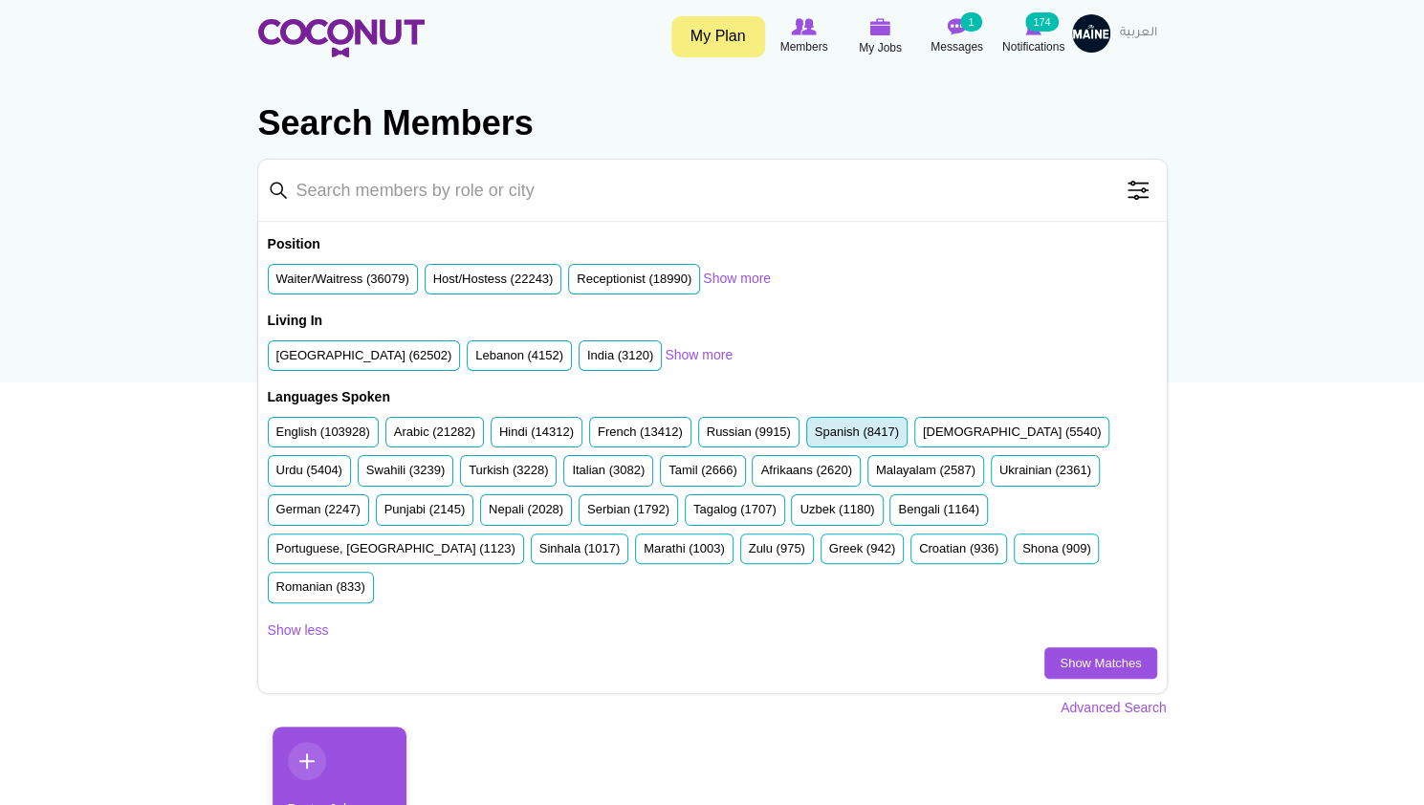
click at [832, 434] on label "Spanish (8417)" at bounding box center [857, 433] width 84 height 18
click at [815, 436] on input "Spanish (8417)" at bounding box center [815, 436] width 0 height 0
click at [394, 369] on li "United Arab Emirates (62502)" at bounding box center [364, 356] width 193 height 32
click at [434, 358] on label "United Arab Emirates (62502)" at bounding box center [364, 356] width 176 height 18
click at [276, 360] on input "United Arab Emirates (62502)" at bounding box center [276, 360] width 0 height 0
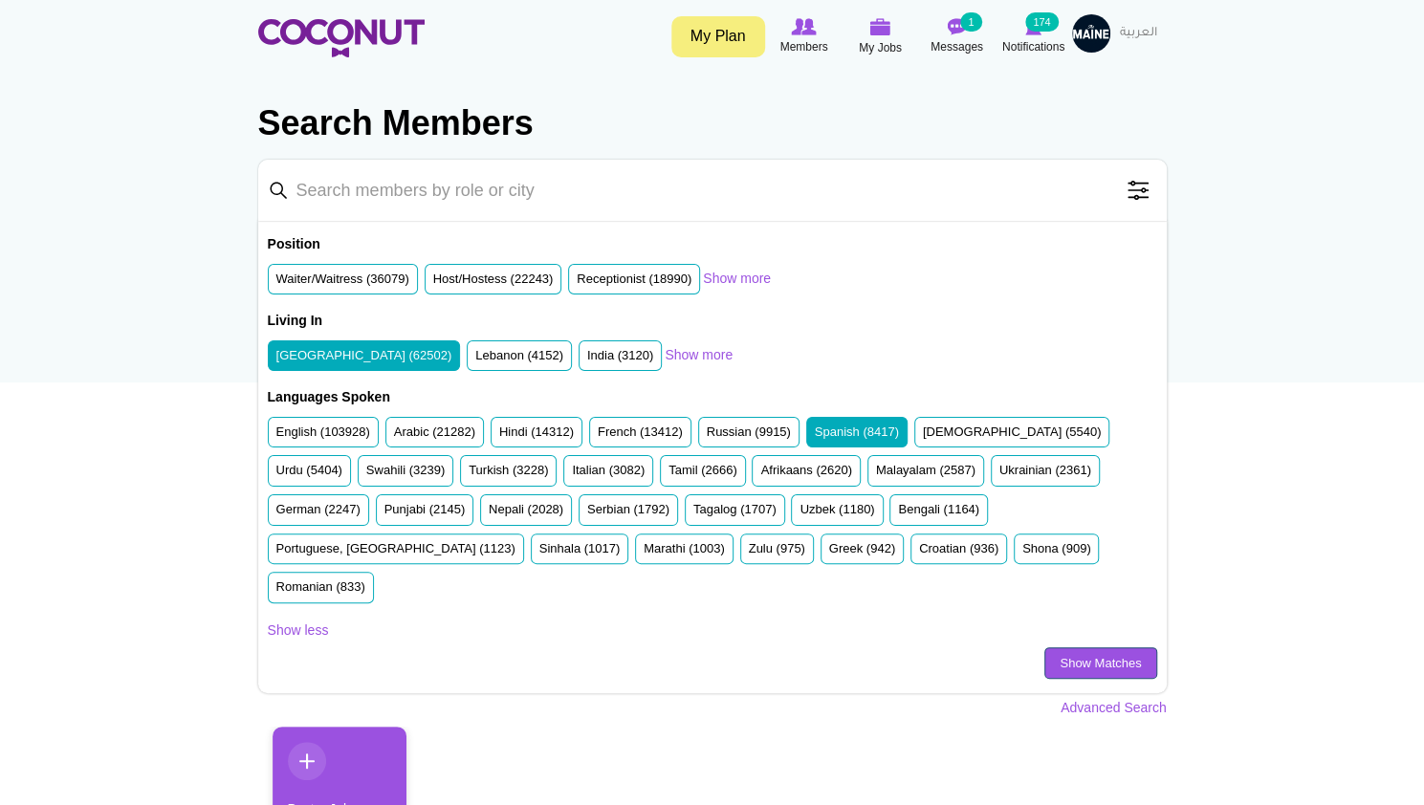
click at [1098, 647] on link "Show Matches" at bounding box center [1100, 663] width 112 height 33
